Goal: Complete application form: Complete application form

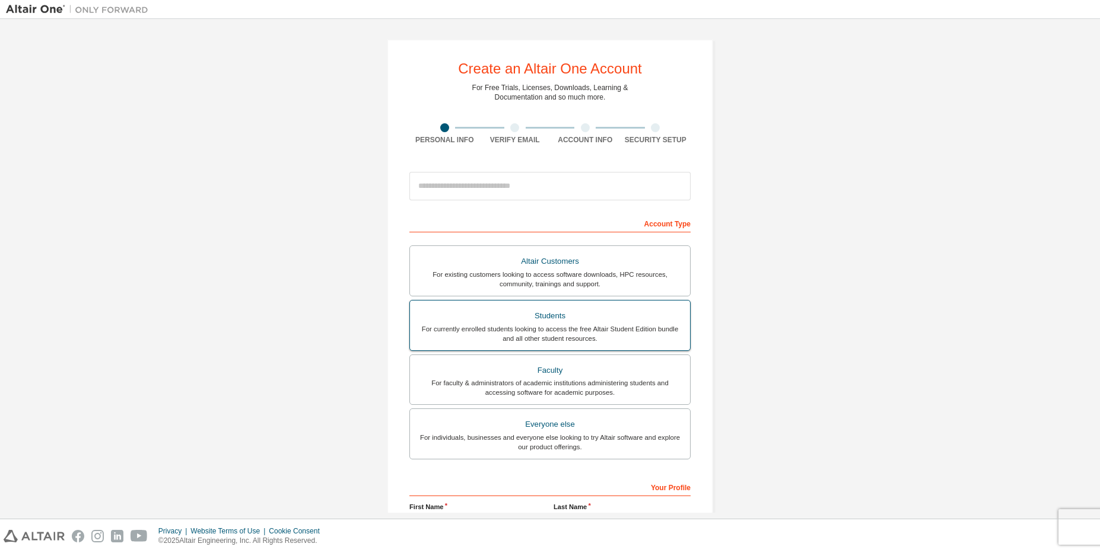
scroll to position [142, 0]
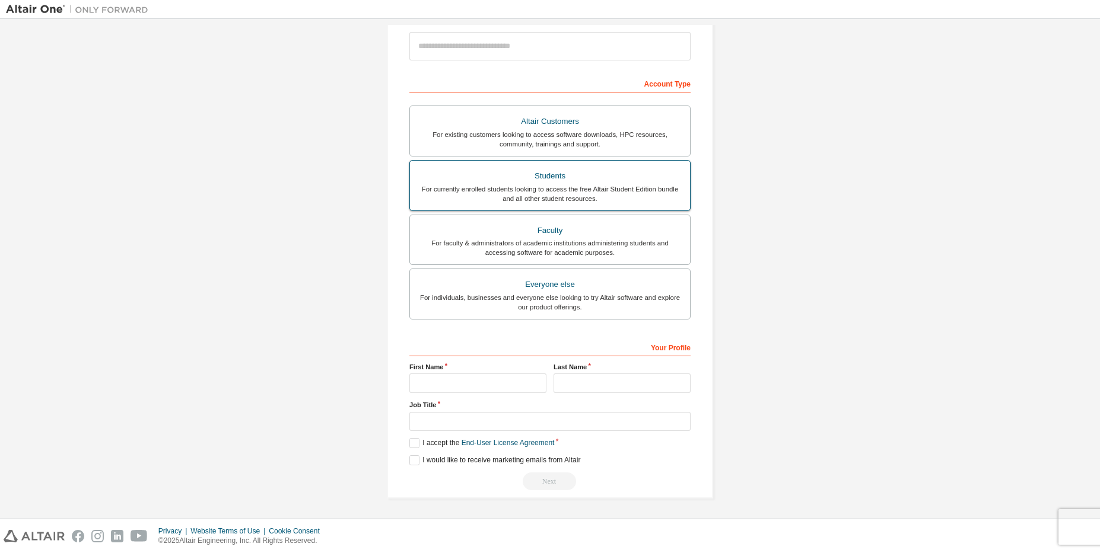
click at [596, 177] on div "Students" at bounding box center [550, 176] width 266 height 17
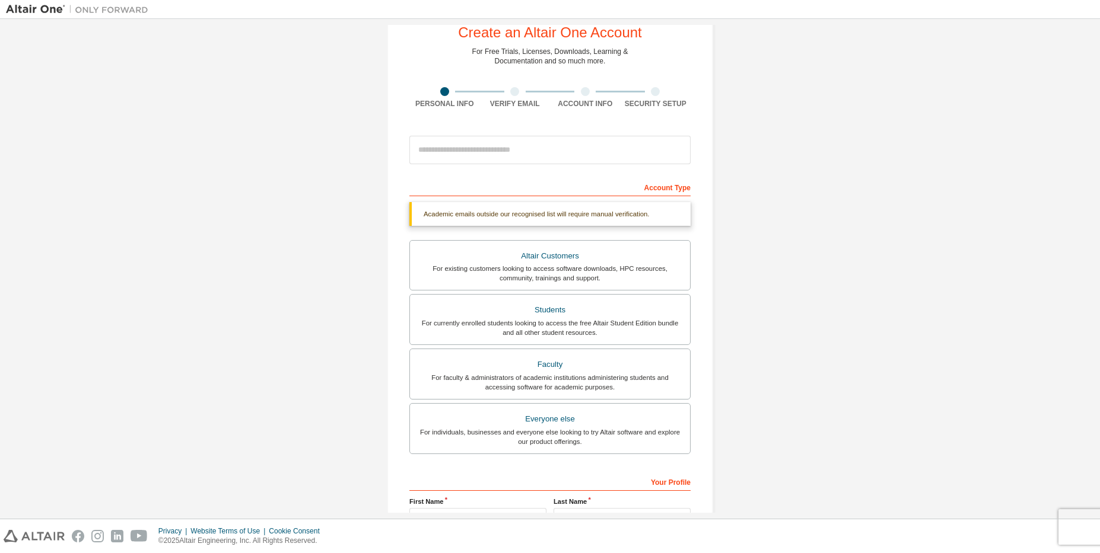
scroll to position [0, 0]
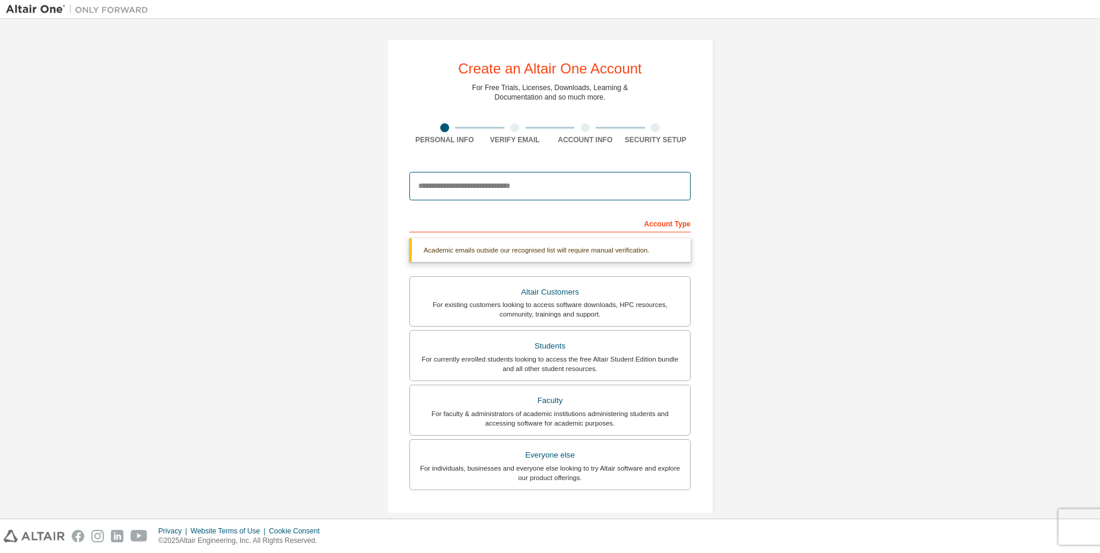
click at [582, 194] on input "email" at bounding box center [549, 186] width 281 height 28
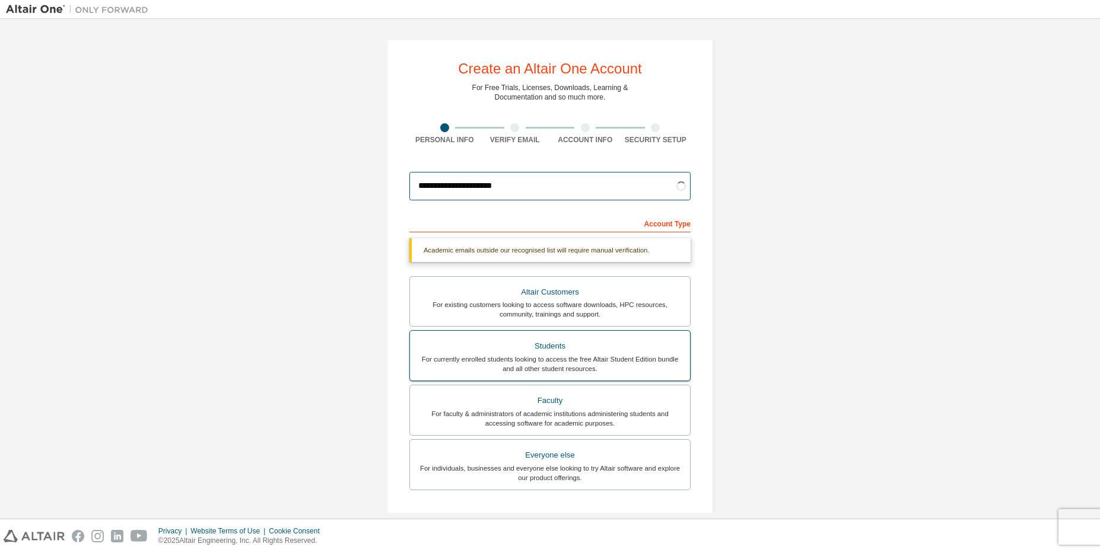
type input "**********"
click at [588, 348] on div "Students" at bounding box center [550, 346] width 266 height 17
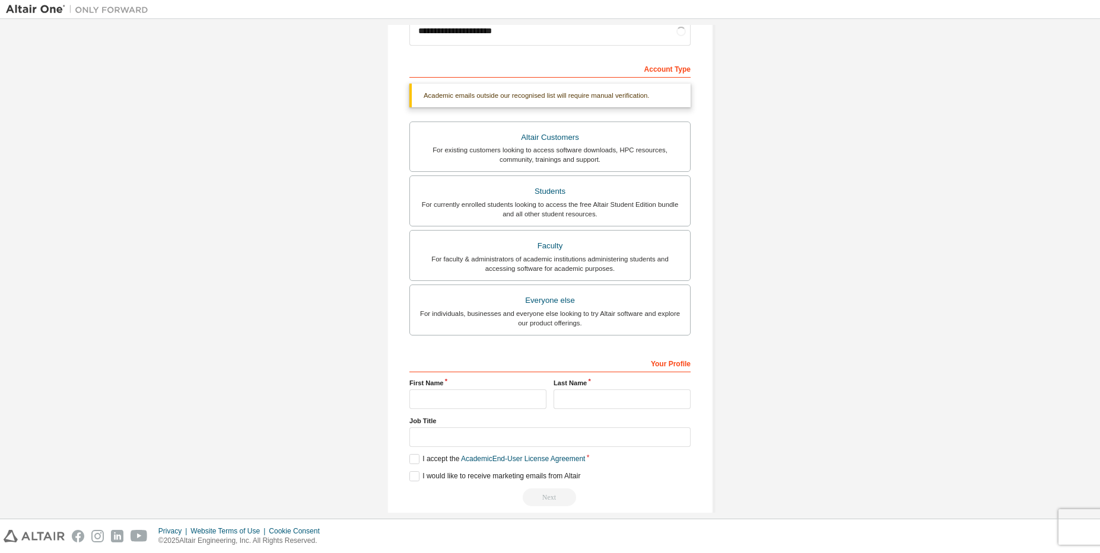
scroll to position [158, 0]
click at [450, 392] on input "text" at bounding box center [477, 397] width 137 height 20
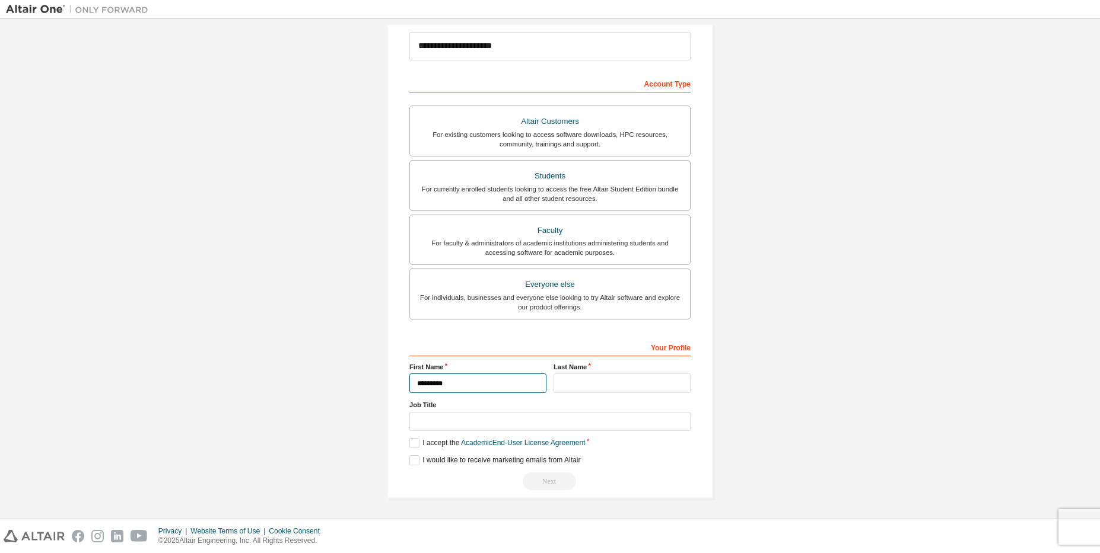
type input "*********"
type input "*******"
click at [432, 422] on input "text" at bounding box center [549, 422] width 281 height 20
click at [422, 443] on label "I accept the Academic End-User License Agreement" at bounding box center [497, 443] width 176 height 10
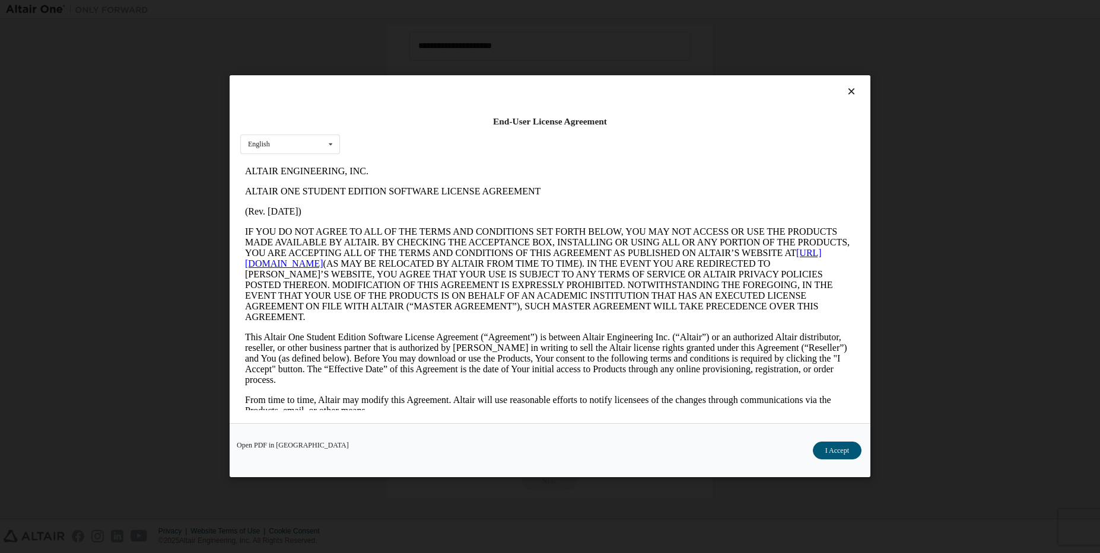
scroll to position [0, 0]
click at [822, 454] on button "I Accept" at bounding box center [837, 452] width 49 height 18
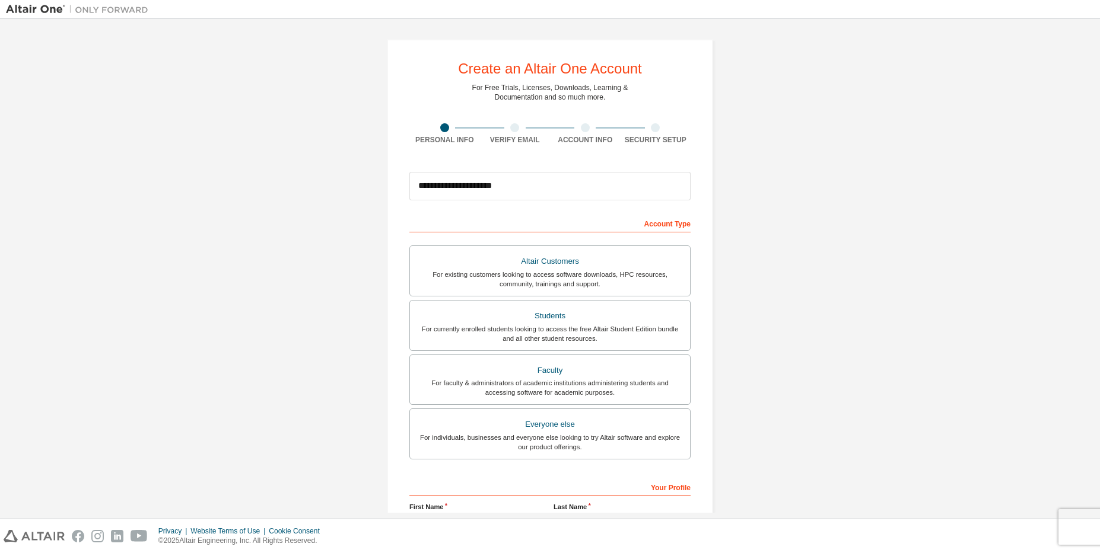
scroll to position [142, 0]
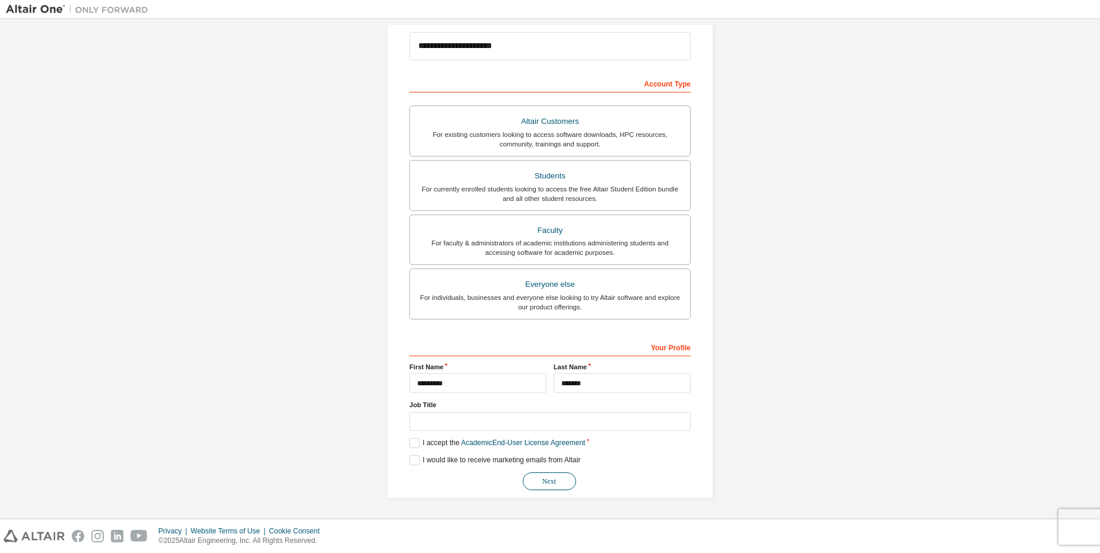
click at [536, 483] on button "Next" at bounding box center [549, 482] width 53 height 18
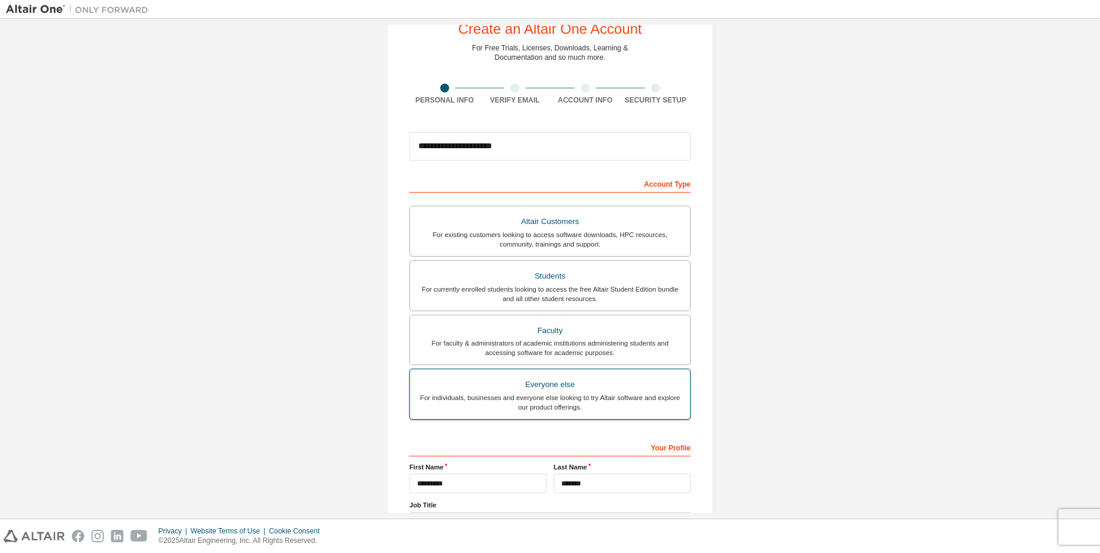
scroll to position [0, 0]
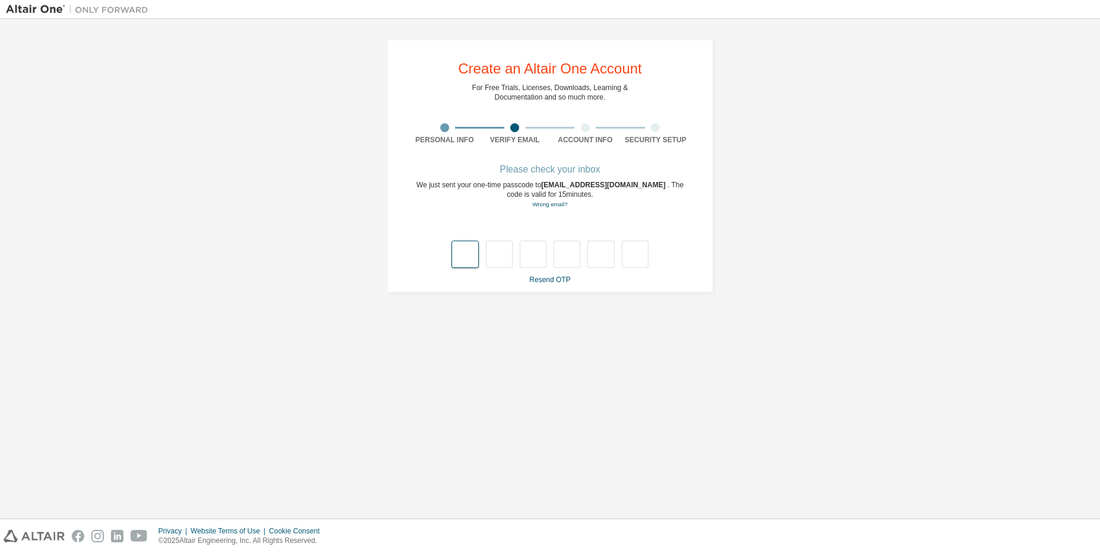
type input "*"
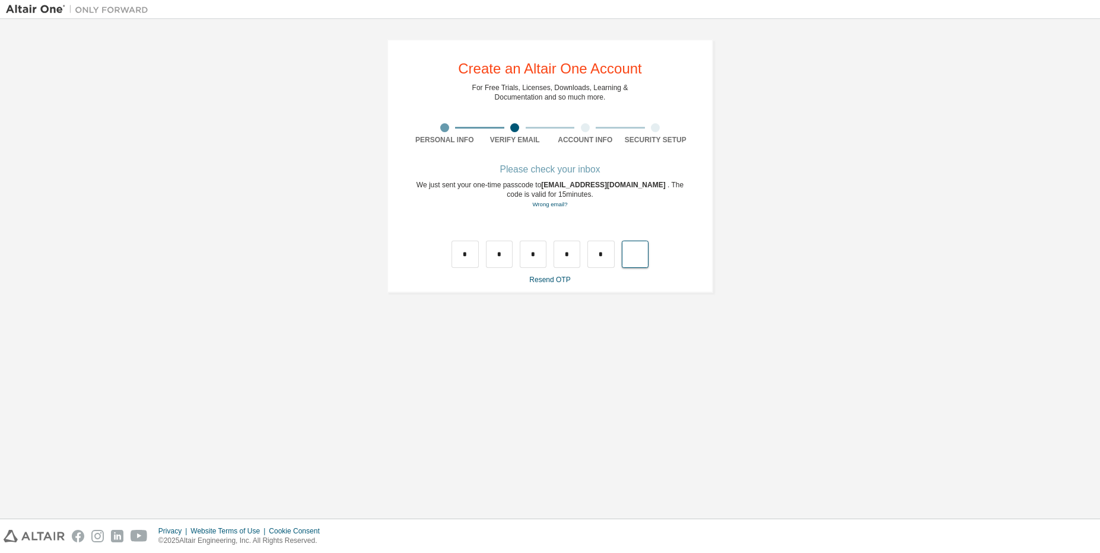
type input "*"
